Goal: Obtain resource: Download file/media

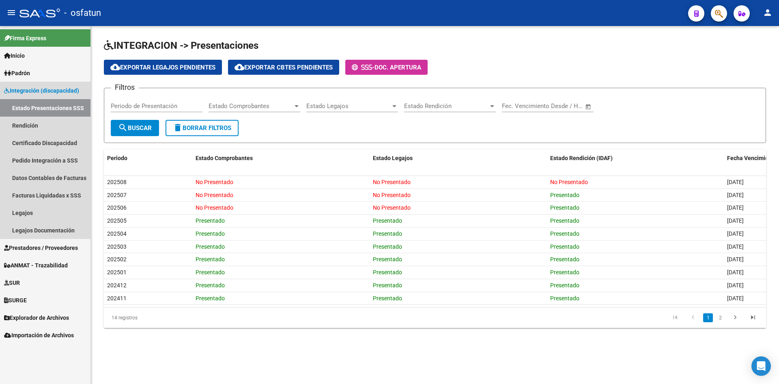
click at [44, 88] on span "Integración (discapacidad)" at bounding box center [41, 90] width 75 height 9
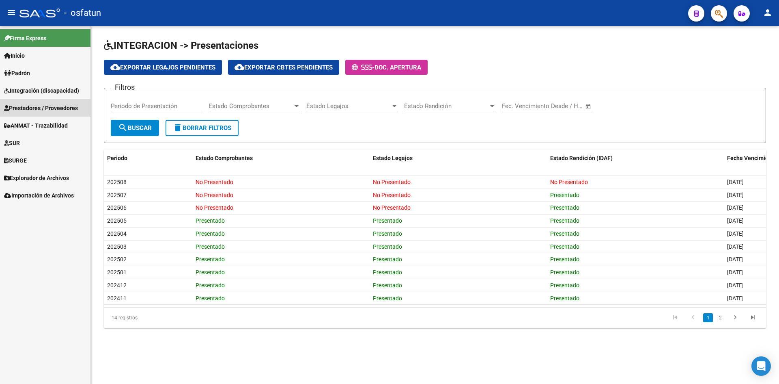
click at [46, 105] on span "Prestadores / Proveedores" at bounding box center [41, 108] width 74 height 9
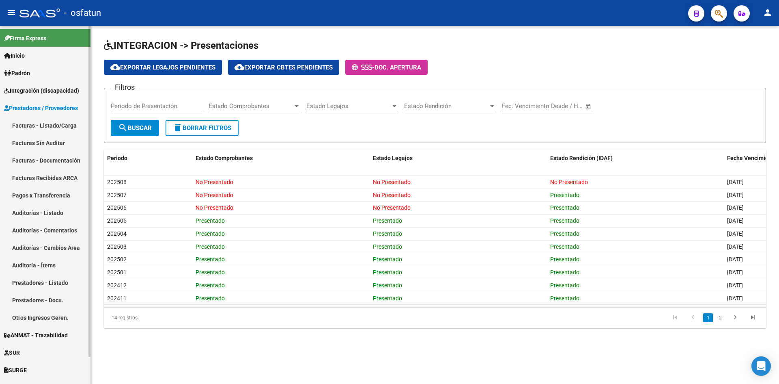
click at [51, 121] on link "Facturas - Listado/Carga" at bounding box center [45, 124] width 91 height 17
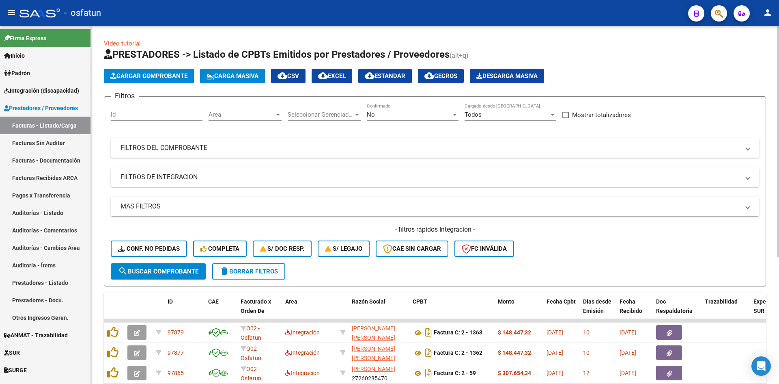
click at [216, 149] on mat-panel-title "FILTROS DEL COMPROBANTE" at bounding box center [430, 147] width 619 height 9
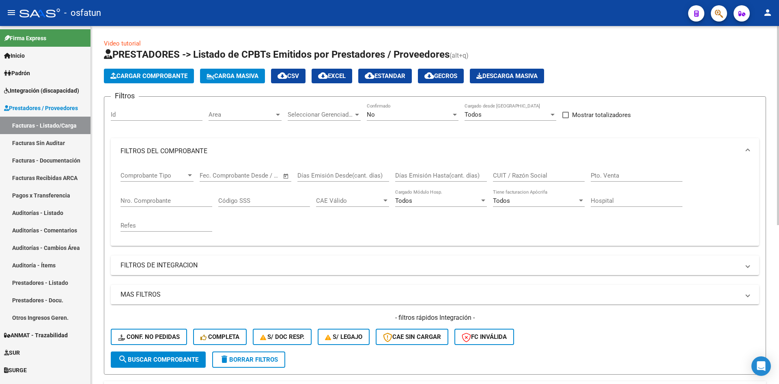
click at [193, 150] on mat-panel-title "FILTROS DEL COMPROBANTE" at bounding box center [430, 151] width 619 height 9
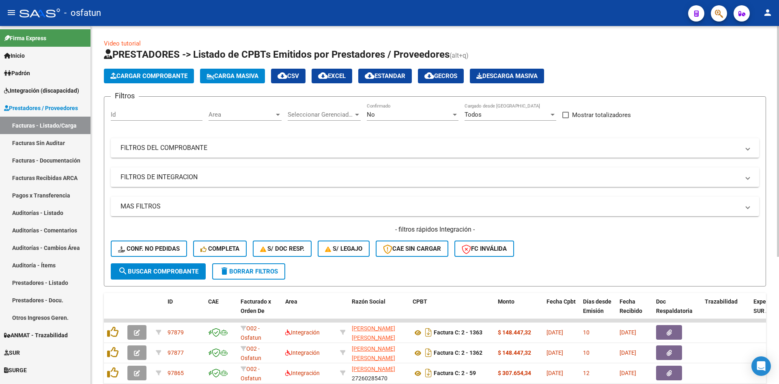
click at [186, 171] on mat-expansion-panel-header "FILTROS DE INTEGRACION" at bounding box center [435, 176] width 649 height 19
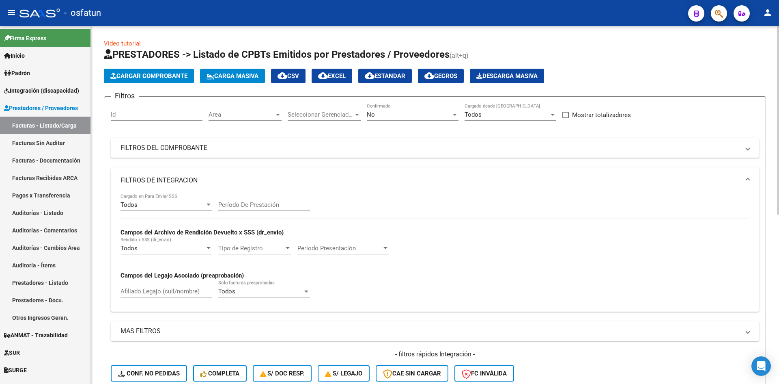
click at [253, 202] on input "Período De Prestación" at bounding box center [264, 204] width 92 height 7
type input "202508"
click at [46, 89] on span "Integración (discapacidad)" at bounding box center [41, 90] width 75 height 9
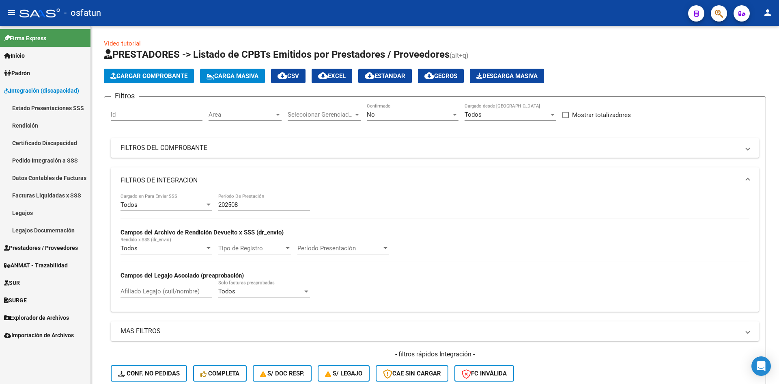
click at [52, 106] on link "Estado Presentaciones SSS" at bounding box center [45, 107] width 91 height 17
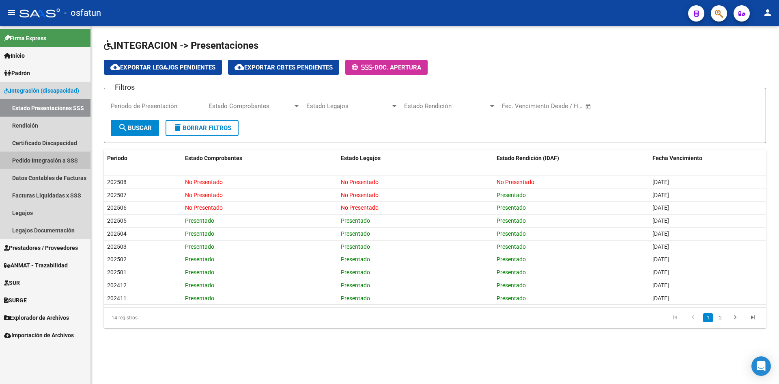
click at [53, 158] on link "Pedido Integración a SSS" at bounding box center [45, 159] width 91 height 17
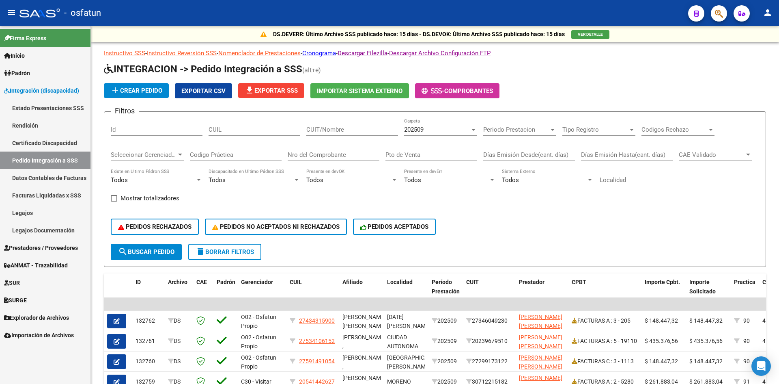
click at [58, 85] on link "Integración (discapacidad)" at bounding box center [45, 90] width 91 height 17
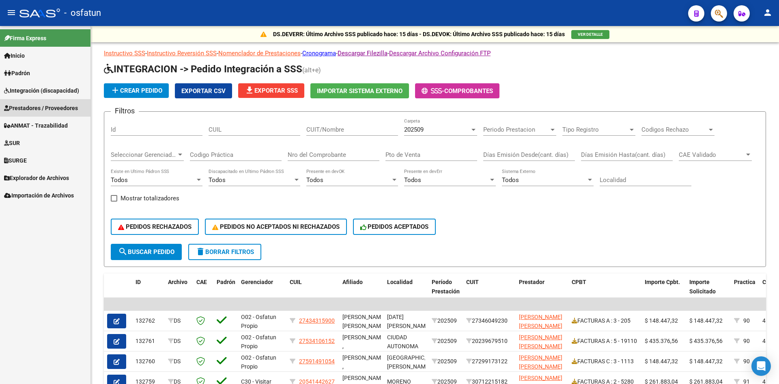
click at [47, 107] on span "Prestadores / Proveedores" at bounding box center [41, 108] width 74 height 9
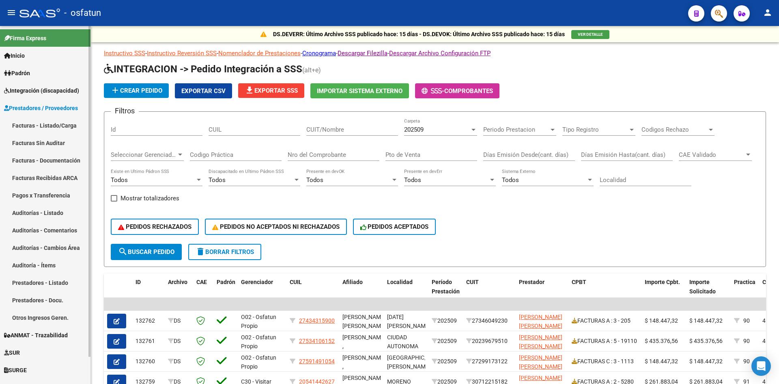
click at [47, 128] on link "Facturas - Listado/Carga" at bounding box center [45, 124] width 91 height 17
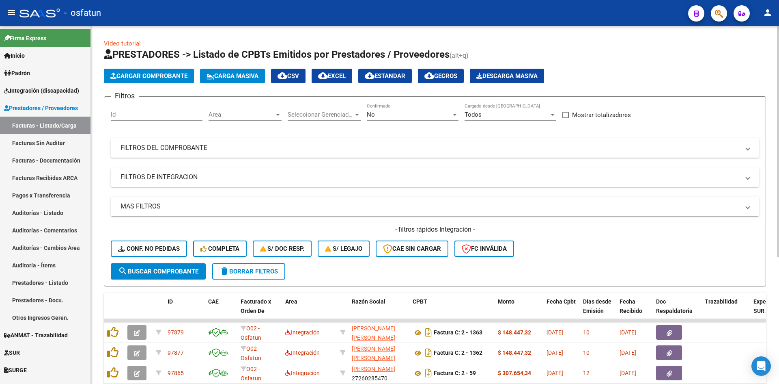
click at [211, 151] on mat-panel-title "FILTROS DEL COMPROBANTE" at bounding box center [430, 147] width 619 height 9
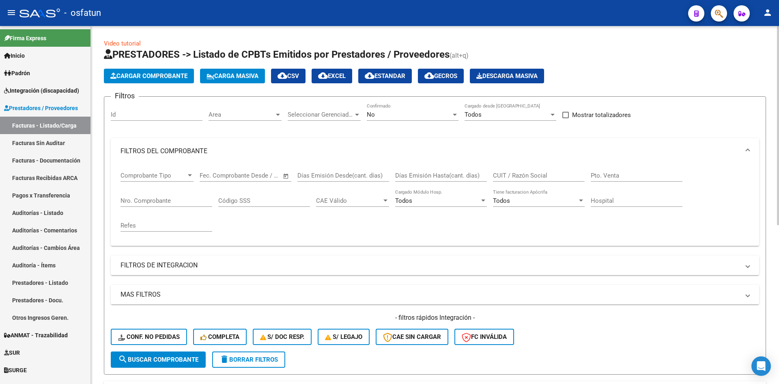
click at [211, 151] on mat-panel-title "FILTROS DEL COMPROBANTE" at bounding box center [430, 151] width 619 height 9
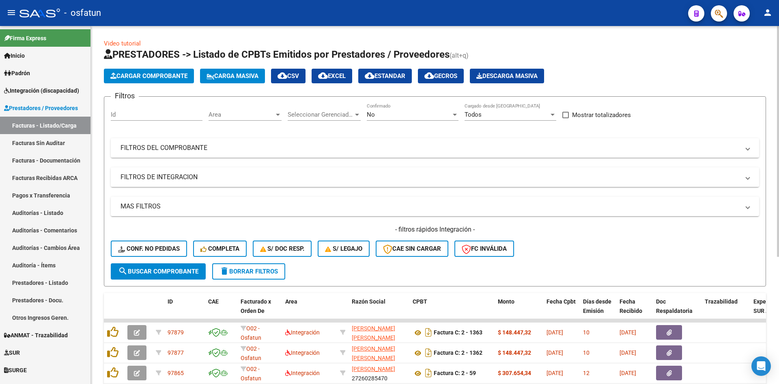
click at [211, 174] on mat-panel-title "FILTROS DE INTEGRACION" at bounding box center [430, 177] width 619 height 9
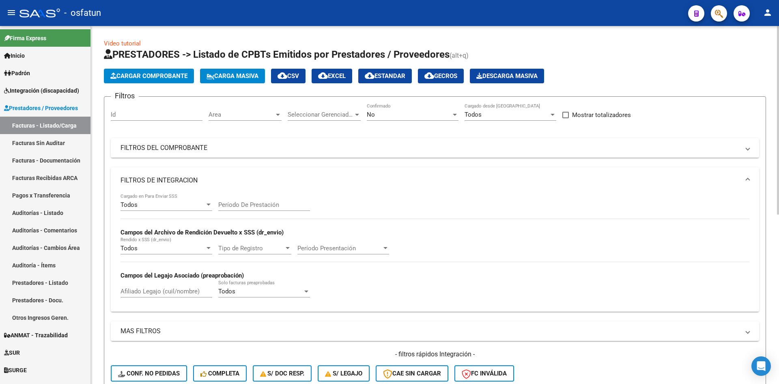
click at [237, 204] on input "Período De Prestación" at bounding box center [264, 204] width 92 height 7
type input "202508"
click at [389, 116] on div "No" at bounding box center [409, 114] width 84 height 7
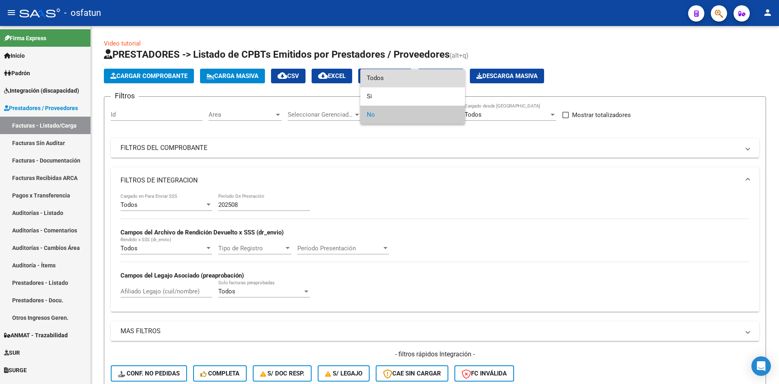
click at [389, 73] on span "Todos" at bounding box center [413, 78] width 92 height 18
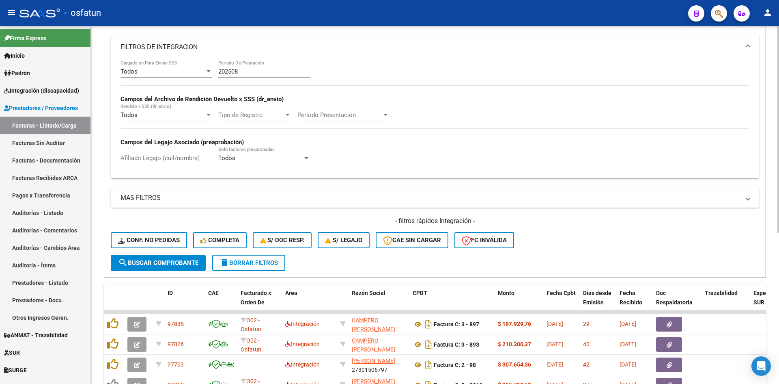
scroll to position [162, 0]
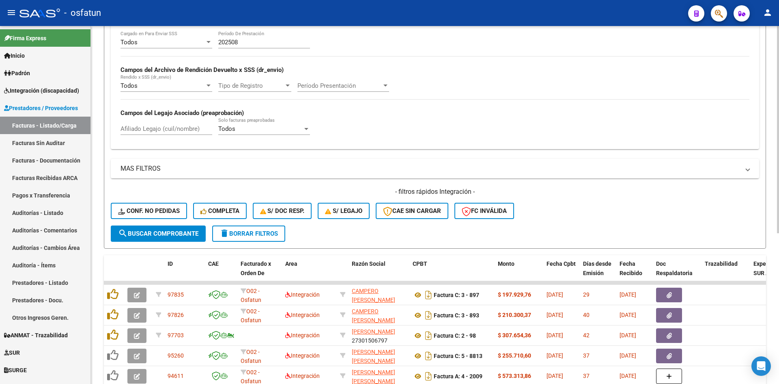
click at [160, 232] on span "search Buscar Comprobante" at bounding box center [158, 233] width 80 height 7
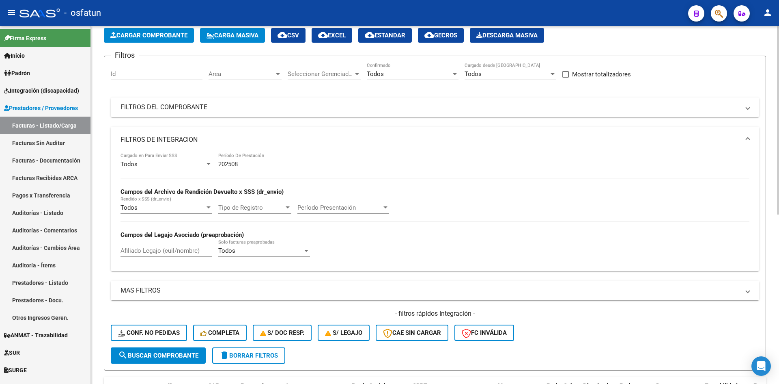
scroll to position [0, 0]
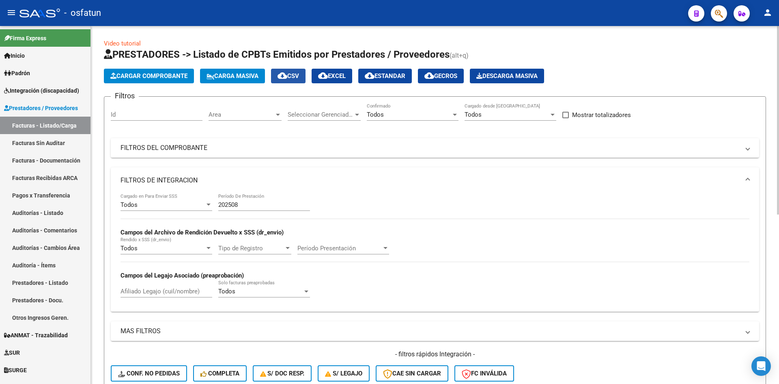
click at [297, 75] on span "cloud_download CSV" at bounding box center [289, 75] width 22 height 7
